Goal: Find specific page/section: Find specific page/section

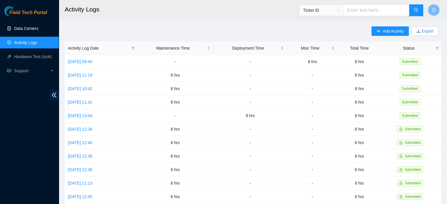
click at [24, 29] on link "Data Centers" at bounding box center [26, 28] width 24 height 5
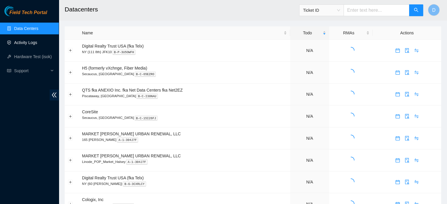
click at [26, 41] on link "Activity Logs" at bounding box center [25, 42] width 23 height 5
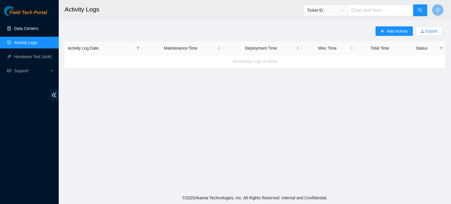
click at [26, 26] on link "Data Centers" at bounding box center [26, 28] width 24 height 5
